Goal: Task Accomplishment & Management: Manage account settings

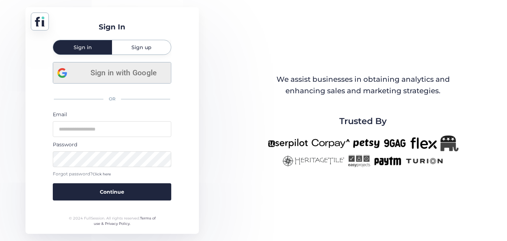
click at [135, 74] on span "Sign in with Google" at bounding box center [123, 73] width 87 height 12
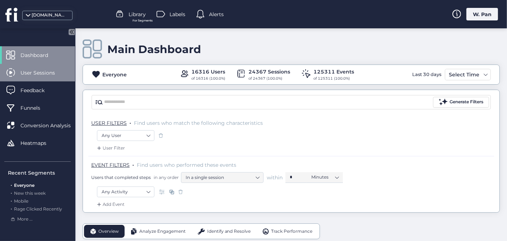
click at [47, 73] on span "User Sessions" at bounding box center [42, 73] width 45 height 8
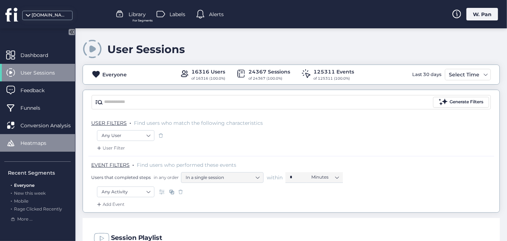
click at [48, 145] on span "Heatmaps" at bounding box center [38, 143] width 37 height 8
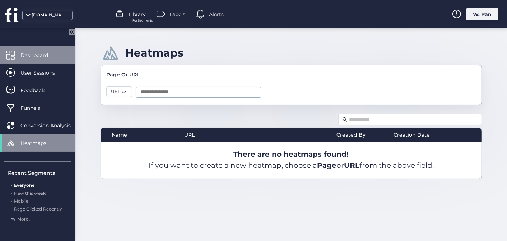
click at [39, 55] on span "Dashboard" at bounding box center [39, 55] width 38 height 8
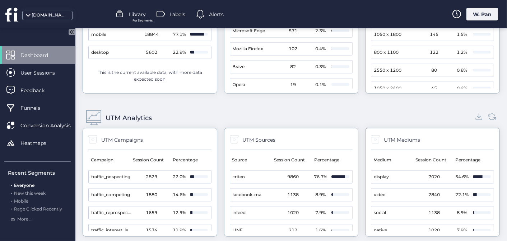
scroll to position [81, 0]
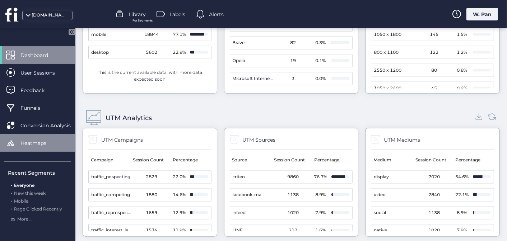
click at [41, 145] on span "Heatmaps" at bounding box center [38, 143] width 37 height 8
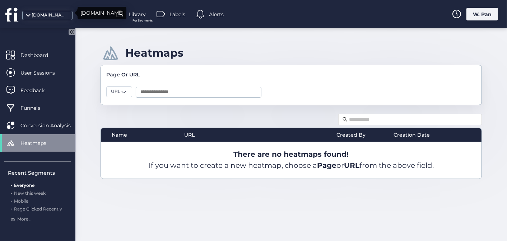
click at [27, 12] on div "balanstart.com.tw" at bounding box center [47, 15] width 50 height 9
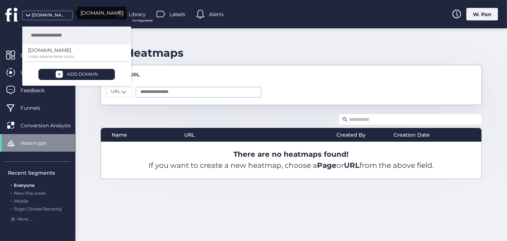
click at [27, 12] on div "balanstart.com.tw" at bounding box center [47, 15] width 50 height 9
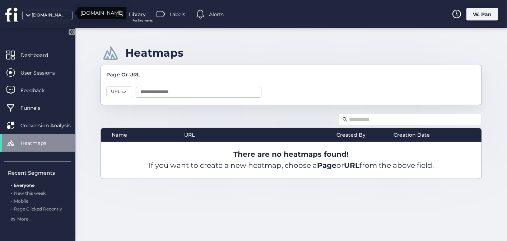
click at [27, 12] on div "balanstart.com.tw" at bounding box center [47, 15] width 50 height 9
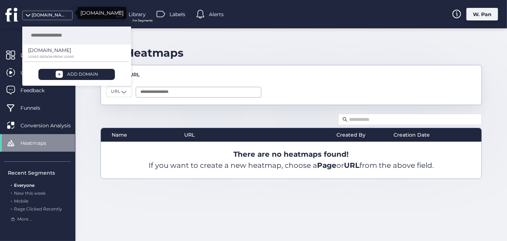
click at [27, 12] on div "balanstart.com.tw" at bounding box center [47, 15] width 50 height 9
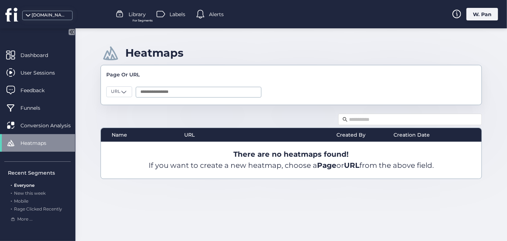
click at [481, 17] on div "W. Pan" at bounding box center [482, 14] width 32 height 13
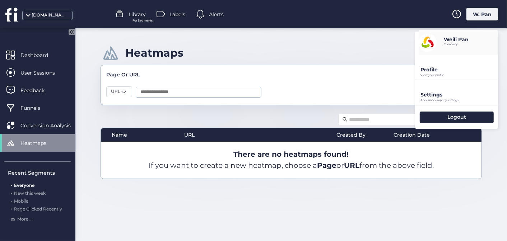
click at [447, 73] on p "Settings" at bounding box center [459, 69] width 78 height 6
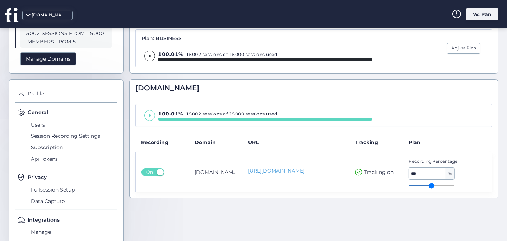
scroll to position [61, 0]
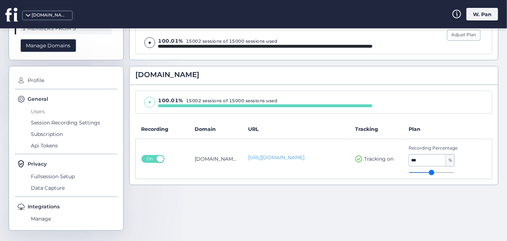
click at [42, 112] on span "Users" at bounding box center [73, 111] width 88 height 11
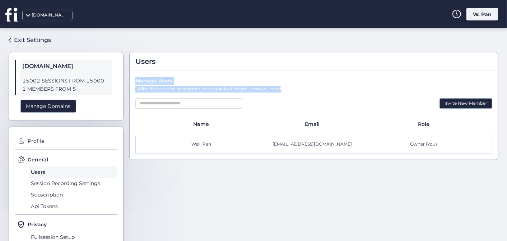
drag, startPoint x: 137, startPoint y: 80, endPoint x: 279, endPoint y: 91, distance: 142.2
click at [279, 91] on div "Manage Users Utilize filters or the search feature to quickly find the users yo…" at bounding box center [314, 115] width 368 height 89
click at [223, 88] on div "Utilize filters or the search feature to quickly find the users you need." at bounding box center [313, 89] width 357 height 7
drag, startPoint x: 144, startPoint y: 80, endPoint x: 241, endPoint y: 85, distance: 96.7
click at [241, 85] on div "Manage Users Utilize filters or the search feature to quickly find the users yo…" at bounding box center [314, 115] width 368 height 89
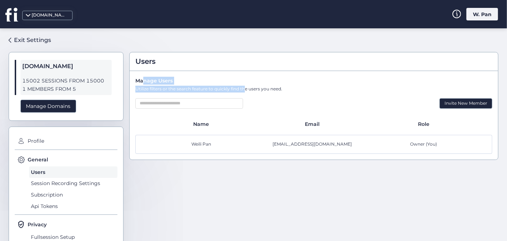
click at [259, 78] on div "Manage Users" at bounding box center [313, 81] width 357 height 8
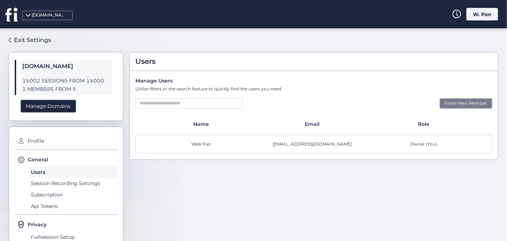
click at [453, 102] on div "Invite New Member" at bounding box center [465, 103] width 53 height 10
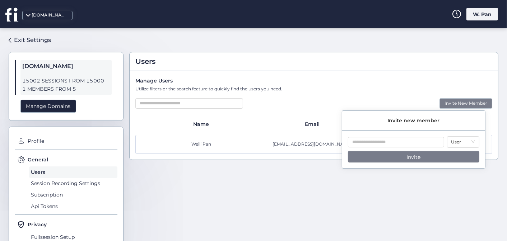
click at [376, 93] on div "Manage Users Utilize filters or the search feature to quickly find the users yo…" at bounding box center [314, 115] width 368 height 89
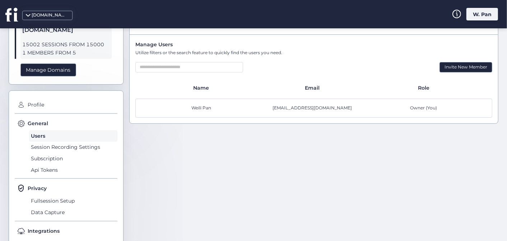
scroll to position [61, 0]
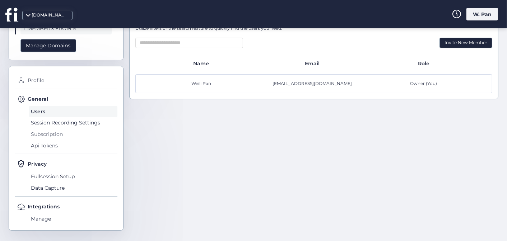
click at [60, 136] on span "Subscription" at bounding box center [73, 134] width 88 height 11
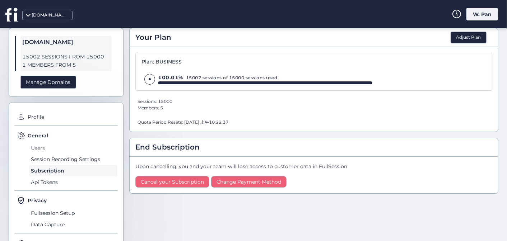
scroll to position [13, 0]
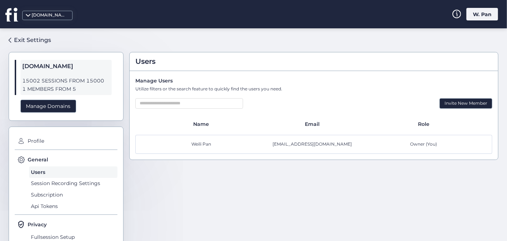
click at [10, 18] on icon at bounding box center [11, 14] width 13 height 14
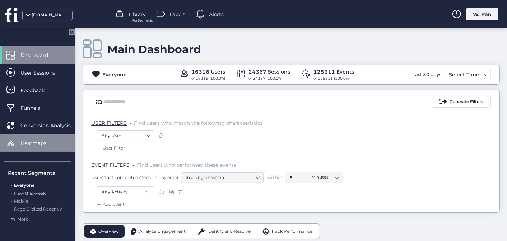
click at [45, 145] on span "Heatmaps" at bounding box center [38, 143] width 37 height 8
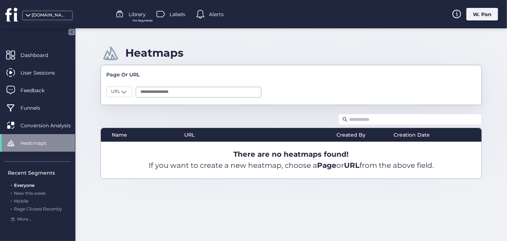
drag, startPoint x: 235, startPoint y: 152, endPoint x: 442, endPoint y: 171, distance: 207.7
click at [442, 171] on div "There are no heatmaps found! If you want to create a new heatmap, choose a Page…" at bounding box center [291, 160] width 381 height 37
click at [300, 169] on div "There are no heatmaps found! If you want to create a new heatmap, choose a Page…" at bounding box center [291, 160] width 381 height 37
drag, startPoint x: 214, startPoint y: 154, endPoint x: 452, endPoint y: 162, distance: 238.5
click at [452, 162] on div "There are no heatmaps found! If you want to create a new heatmap, choose a Page…" at bounding box center [291, 160] width 381 height 37
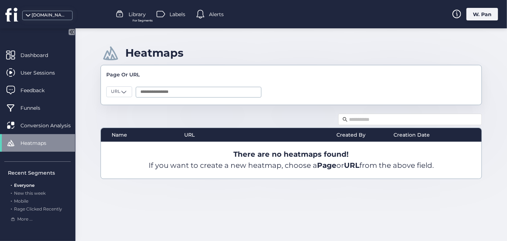
click at [417, 164] on div "There are no heatmaps found! If you want to create a new heatmap, choose a Page…" at bounding box center [291, 160] width 381 height 37
click at [28, 16] on span at bounding box center [27, 17] width 7 height 7
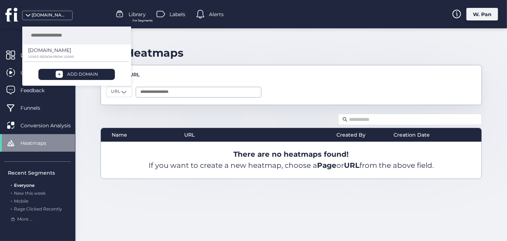
click at [162, 114] on div "Name URL Created By Creation Date There are no heatmaps found! If you want to c…" at bounding box center [291, 145] width 381 height 67
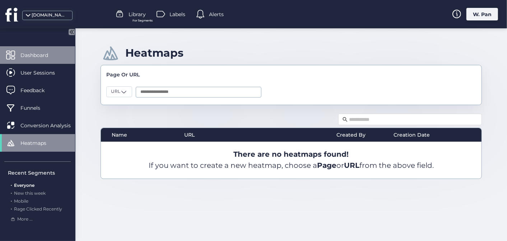
click at [47, 56] on span "Dashboard" at bounding box center [39, 55] width 38 height 8
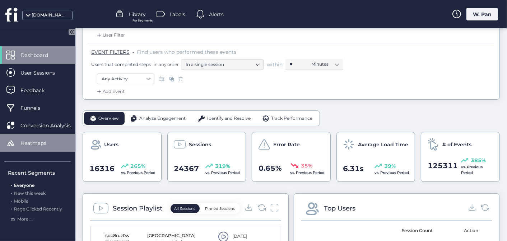
scroll to position [95, 0]
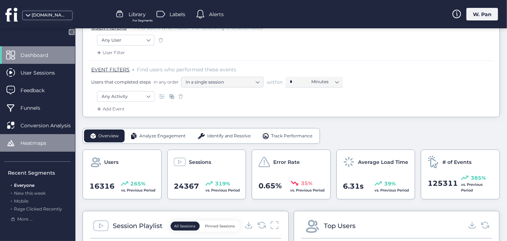
click at [40, 140] on span "Heatmaps" at bounding box center [38, 143] width 37 height 8
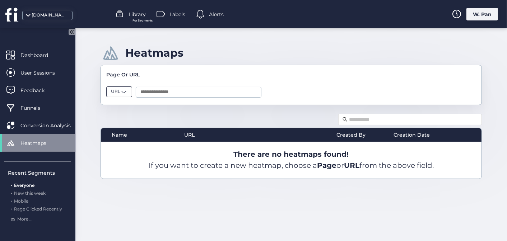
click at [127, 91] on span at bounding box center [123, 91] width 7 height 7
click at [125, 106] on div "Page" at bounding box center [133, 105] width 45 height 7
click at [158, 92] on input "text" at bounding box center [200, 92] width 126 height 11
paste input "**********"
type input "**********"
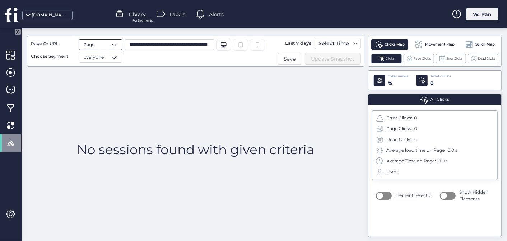
click at [111, 46] on span at bounding box center [114, 44] width 7 height 7
click at [103, 68] on div "URL" at bounding box center [105, 71] width 45 height 7
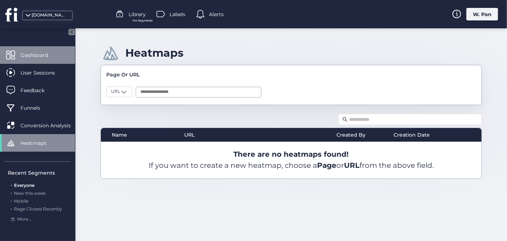
click at [31, 57] on span "Dashboard" at bounding box center [39, 55] width 38 height 8
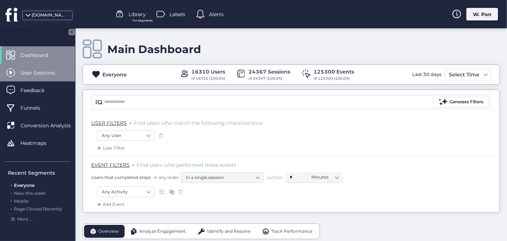
click at [37, 77] on div "User Sessions" at bounding box center [37, 73] width 75 height 18
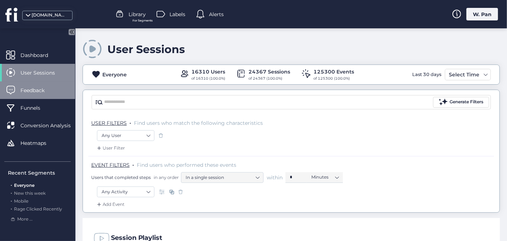
click at [38, 90] on span "Feedback" at bounding box center [37, 91] width 35 height 8
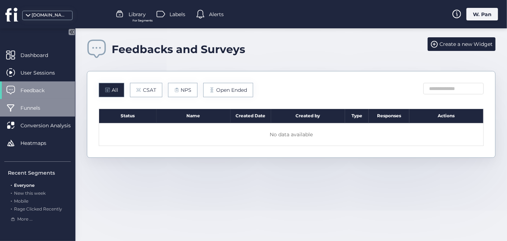
click at [41, 112] on div "Funnels" at bounding box center [37, 108] width 75 height 18
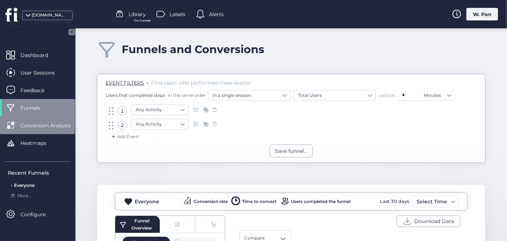
click at [46, 123] on span "Conversion Analysis" at bounding box center [50, 126] width 61 height 8
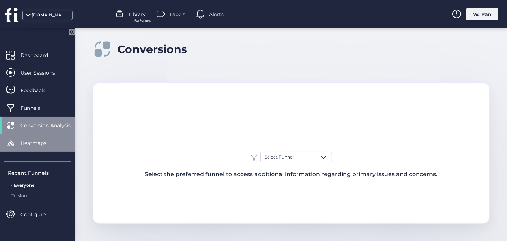
click at [47, 138] on div "Heatmaps" at bounding box center [37, 143] width 75 height 18
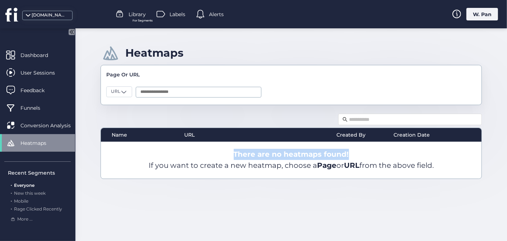
drag, startPoint x: 235, startPoint y: 154, endPoint x: 307, endPoint y: 153, distance: 72.5
click at [355, 154] on div "There are no heatmaps found! If you want to create a new heatmap, choose a Page…" at bounding box center [291, 160] width 381 height 37
click at [294, 153] on b "There are no heatmaps found!" at bounding box center [291, 154] width 115 height 9
drag, startPoint x: 235, startPoint y: 151, endPoint x: 248, endPoint y: 159, distance: 15.3
click at [347, 153] on b "There are no heatmaps found!" at bounding box center [291, 154] width 115 height 9
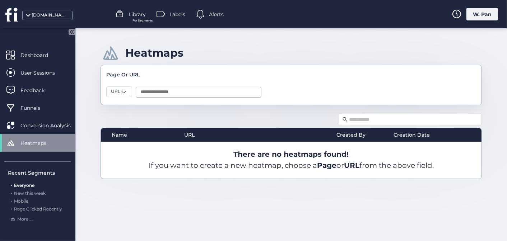
click at [209, 162] on div "There are no heatmaps found! If you want to create a new heatmap, choose a Page…" at bounding box center [291, 160] width 381 height 37
drag, startPoint x: 166, startPoint y: 166, endPoint x: 279, endPoint y: 165, distance: 113.1
click at [249, 166] on div "There are no heatmaps found! If you want to create a new heatmap, choose a Page…" at bounding box center [291, 160] width 381 height 37
drag, startPoint x: 322, startPoint y: 166, endPoint x: 358, endPoint y: 167, distance: 36.3
click at [348, 167] on div "There are no heatmaps found! If you want to create a new heatmap, choose a Page…" at bounding box center [291, 160] width 381 height 37
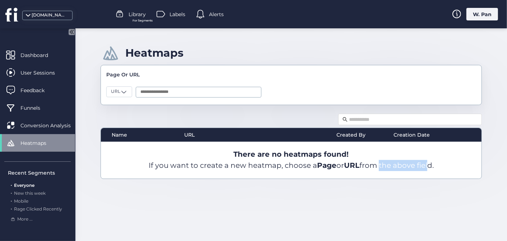
drag, startPoint x: 380, startPoint y: 167, endPoint x: 428, endPoint y: 167, distance: 48.1
click at [428, 167] on div "There are no heatmaps found! If you want to create a new heatmap, choose a Page…" at bounding box center [291, 160] width 381 height 37
click at [342, 167] on div "There are no heatmaps found! If you want to create a new heatmap, choose a Page…" at bounding box center [291, 160] width 381 height 37
drag, startPoint x: 318, startPoint y: 167, endPoint x: 383, endPoint y: 169, distance: 65.0
click at [383, 169] on div "There are no heatmaps found! If you want to create a new heatmap, choose a Page…" at bounding box center [291, 160] width 381 height 37
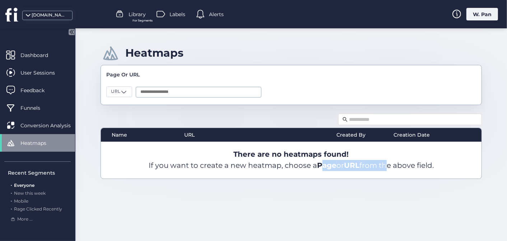
click at [383, 169] on div "There are no heatmaps found! If you want to create a new heatmap, choose a Page…" at bounding box center [291, 160] width 381 height 37
click at [123, 95] on div "URL" at bounding box center [119, 92] width 26 height 11
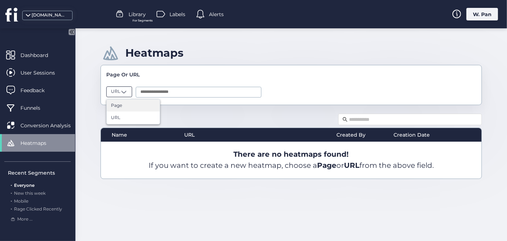
click at [124, 103] on div "Page" at bounding box center [133, 105] width 45 height 7
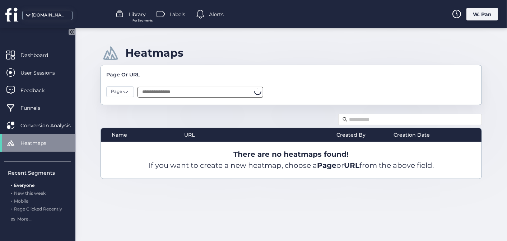
click at [175, 91] on input "text" at bounding box center [200, 92] width 126 height 11
click at [190, 106] on div "No results were found based on your query" at bounding box center [200, 108] width 126 height 19
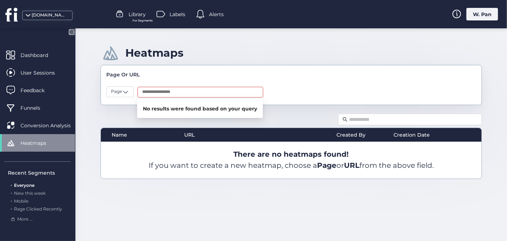
click at [320, 92] on div "Page" at bounding box center [291, 91] width 370 height 15
click at [11, 13] on icon at bounding box center [10, 14] width 11 height 13
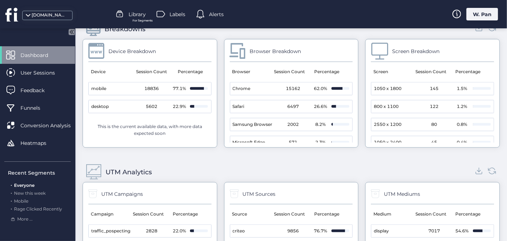
scroll to position [718, 0]
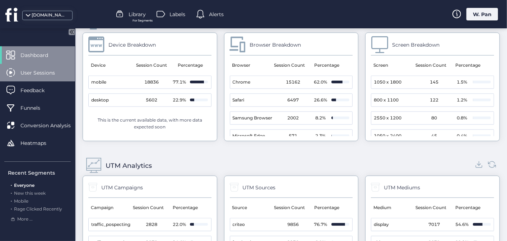
click at [43, 74] on span "User Sessions" at bounding box center [42, 73] width 45 height 8
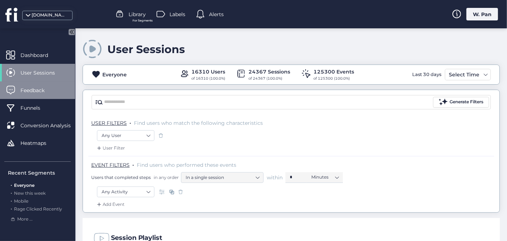
click at [39, 93] on span "Feedback" at bounding box center [37, 91] width 35 height 8
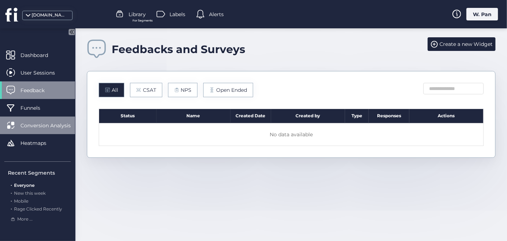
click at [39, 118] on div "Conversion Analysis" at bounding box center [37, 126] width 75 height 18
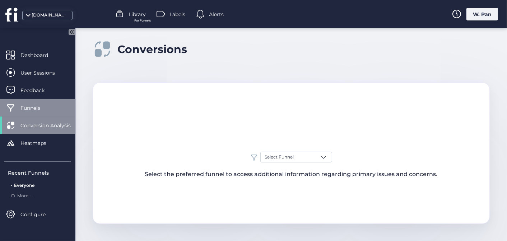
click at [39, 108] on span "Funnels" at bounding box center [35, 108] width 31 height 8
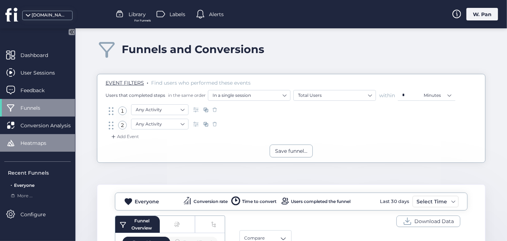
click at [39, 142] on span "Heatmaps" at bounding box center [38, 143] width 37 height 8
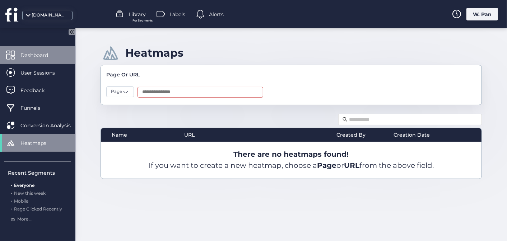
click at [46, 57] on span "Dashboard" at bounding box center [39, 55] width 38 height 8
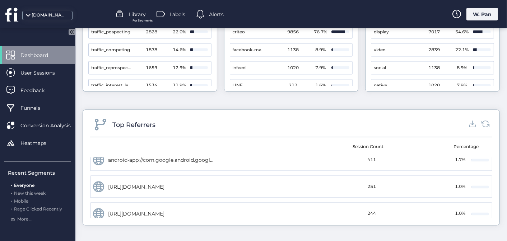
scroll to position [191, 0]
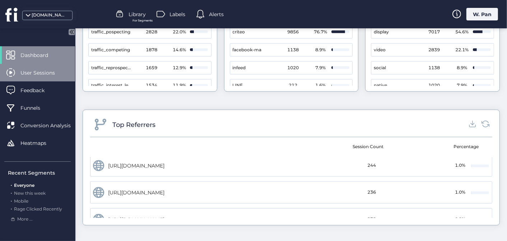
click at [49, 74] on span "User Sessions" at bounding box center [42, 73] width 45 height 8
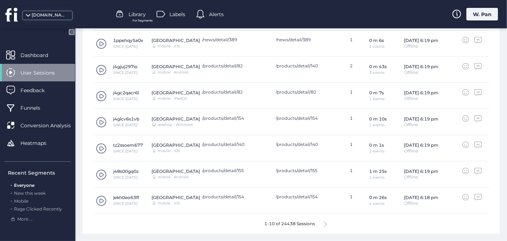
scroll to position [314, 0]
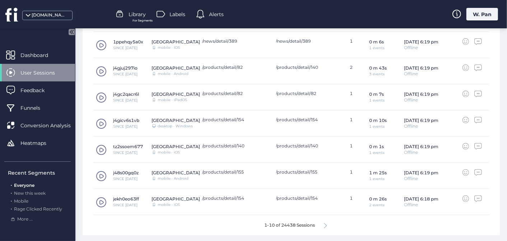
click at [71, 31] on icon at bounding box center [71, 32] width 2 height 4
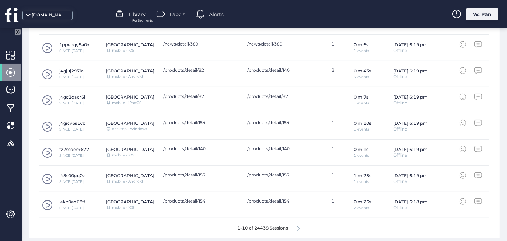
click at [18, 32] on icon at bounding box center [17, 32] width 2 height 4
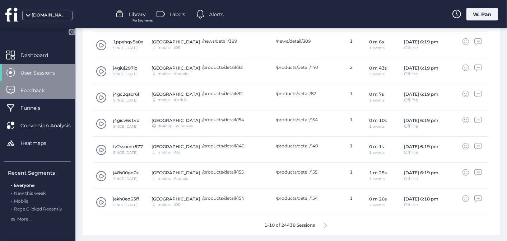
click at [43, 94] on span "Feedback" at bounding box center [37, 91] width 35 height 8
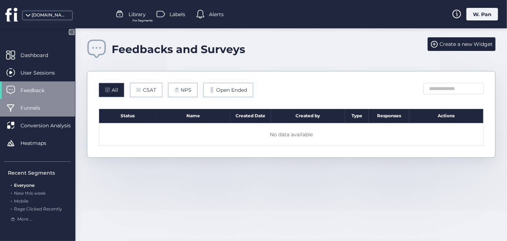
click at [44, 108] on span "Funnels" at bounding box center [35, 108] width 31 height 8
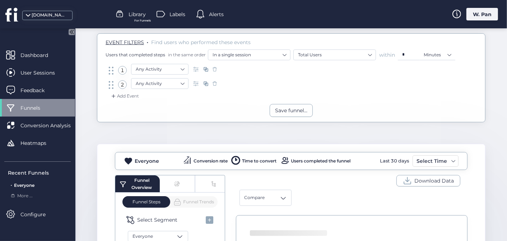
scroll to position [95, 0]
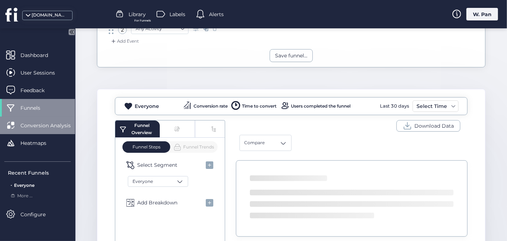
click at [50, 127] on span "Conversion Analysis" at bounding box center [50, 126] width 61 height 8
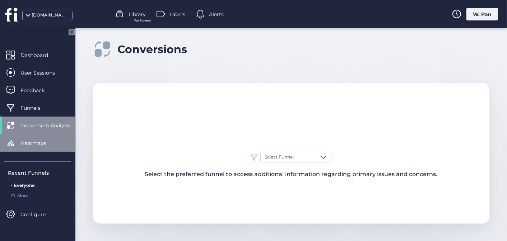
click at [50, 149] on div "Heatmaps" at bounding box center [37, 143] width 75 height 18
